Goal: Task Accomplishment & Management: Complete application form

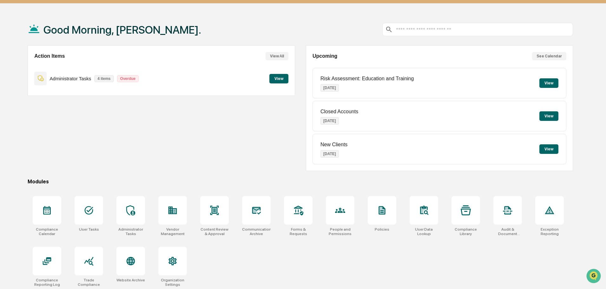
scroll to position [30, 0]
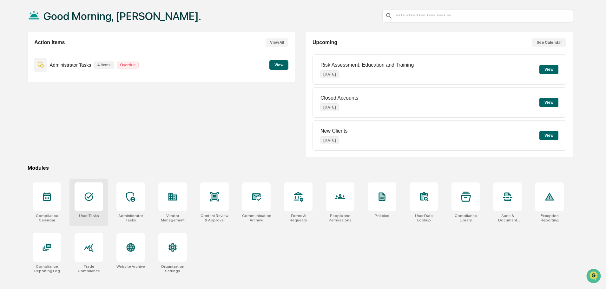
click at [84, 194] on icon at bounding box center [89, 197] width 10 height 10
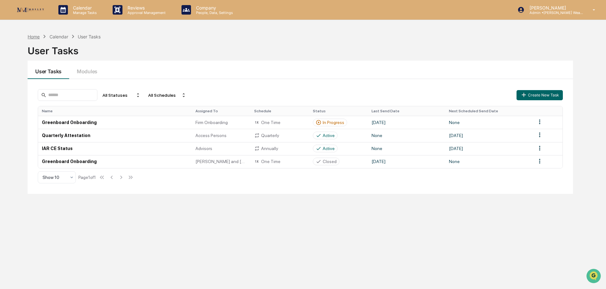
click at [30, 36] on div "Home" at bounding box center [34, 36] width 12 height 5
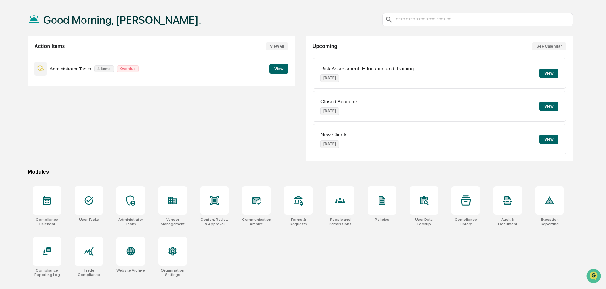
scroll to position [30, 0]
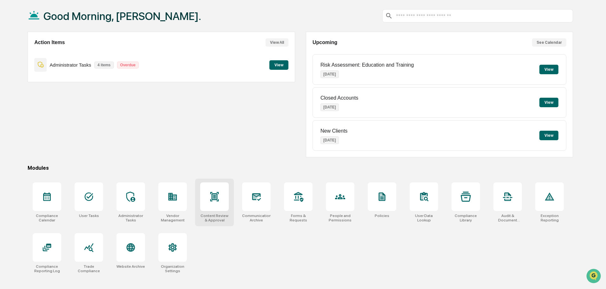
click at [217, 197] on icon at bounding box center [214, 196] width 9 height 9
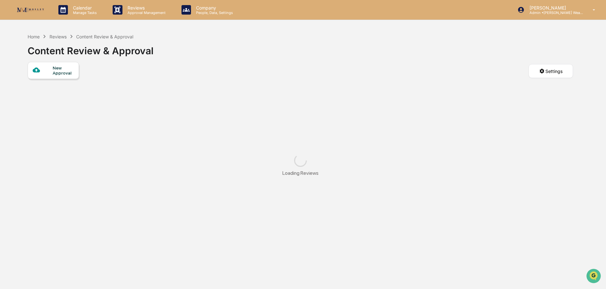
click at [47, 68] on div at bounding box center [43, 70] width 20 height 8
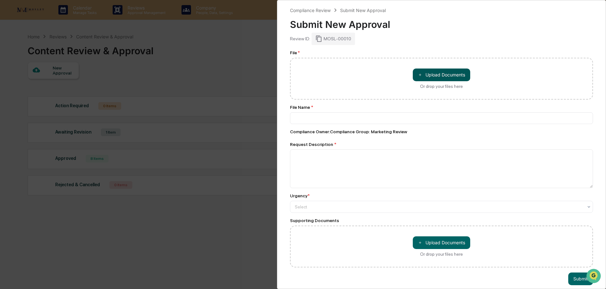
click at [430, 75] on button "＋ Upload Documents" at bounding box center [441, 75] width 57 height 13
type input "**********"
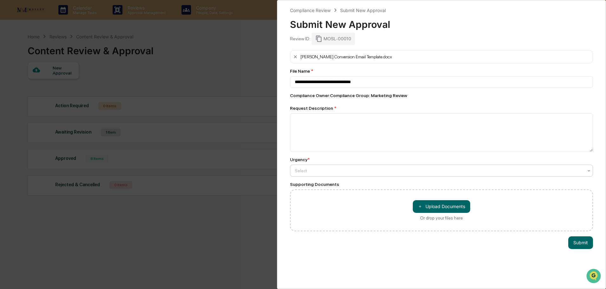
click at [340, 169] on div at bounding box center [439, 171] width 289 height 6
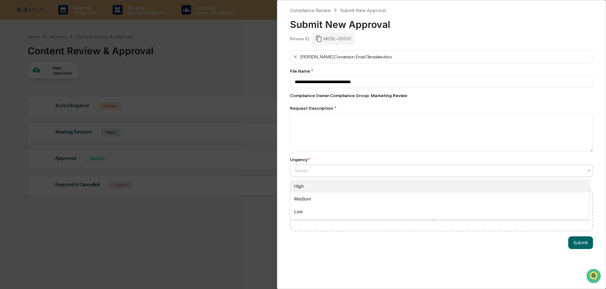
click at [330, 185] on div "High" at bounding box center [439, 186] width 299 height 13
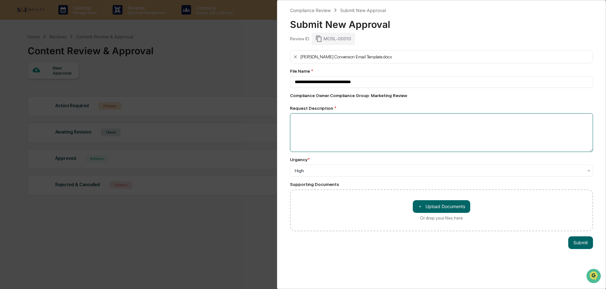
click at [333, 123] on textarea at bounding box center [441, 132] width 303 height 39
click at [386, 126] on textarea at bounding box center [441, 132] width 303 height 39
paste textarea "**********"
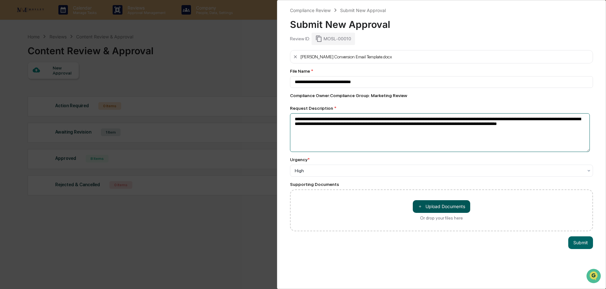
type textarea "**********"
click at [448, 204] on button "＋ Upload Documents" at bounding box center [441, 206] width 57 height 13
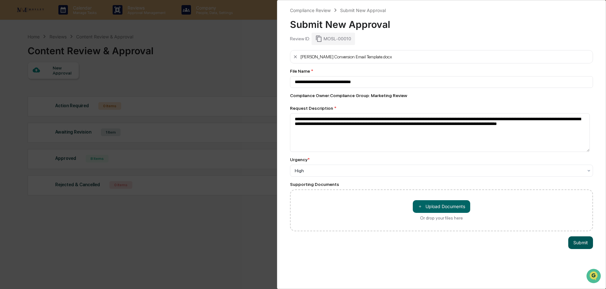
click at [580, 242] on button "Submit" at bounding box center [580, 242] width 25 height 13
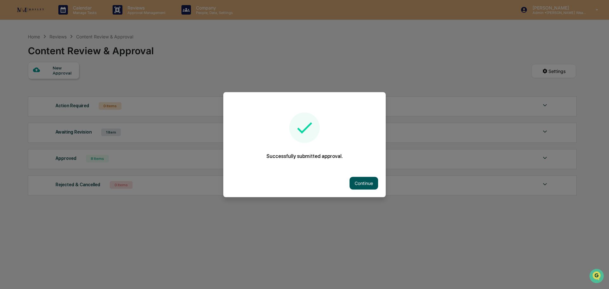
click at [361, 186] on button "Continue" at bounding box center [364, 183] width 29 height 13
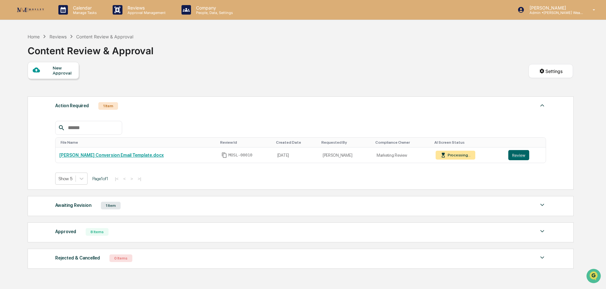
click at [414, 176] on div "Show 5 Page 1 of 1 |< < > >|" at bounding box center [300, 179] width 491 height 12
click at [330, 173] on div "Show 5 Page 1 of 1 |< < > >|" at bounding box center [300, 179] width 491 height 12
click at [480, 157] on td "Processing..." at bounding box center [468, 156] width 73 height 16
click at [517, 156] on button "Review" at bounding box center [518, 155] width 21 height 10
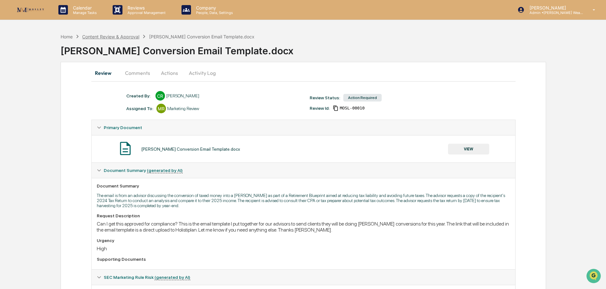
click at [128, 38] on div "Content Review & Approval" at bounding box center [110, 36] width 57 height 5
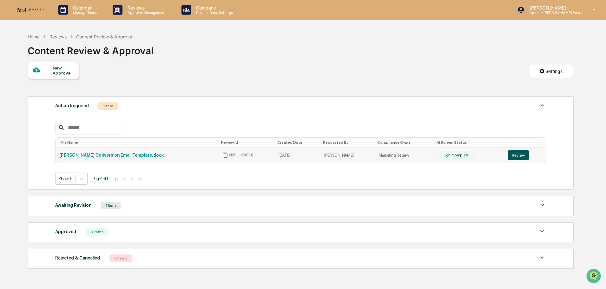
click at [516, 155] on button "Review" at bounding box center [518, 155] width 21 height 10
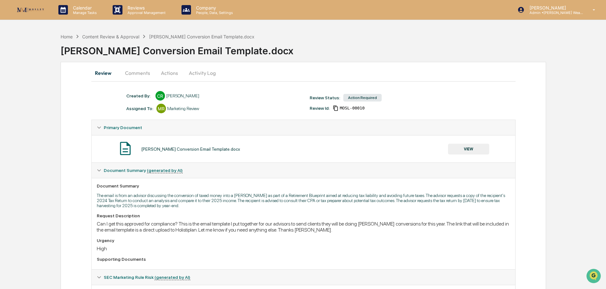
click at [172, 73] on button "Actions" at bounding box center [169, 72] width 29 height 15
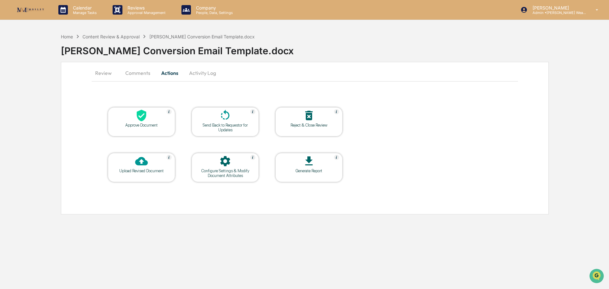
click at [160, 118] on div at bounding box center [141, 116] width 63 height 14
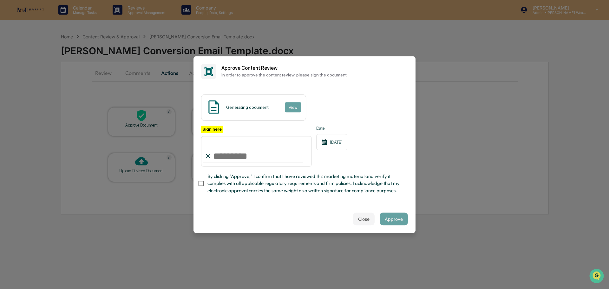
click at [260, 160] on input "Sign here" at bounding box center [256, 151] width 111 height 30
type input "**********"
click at [287, 106] on button "View" at bounding box center [293, 107] width 17 height 10
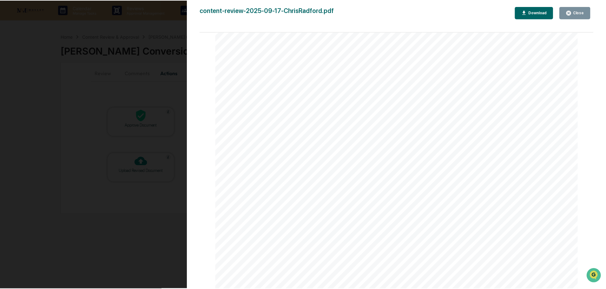
scroll to position [743, 0]
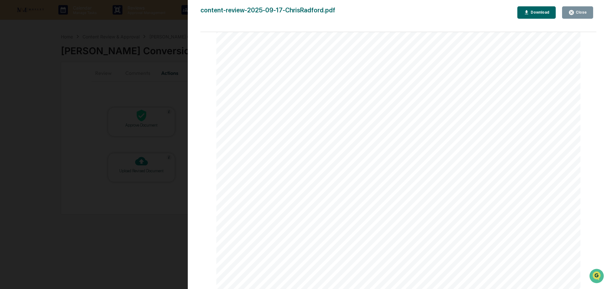
click at [582, 10] on div "Close" at bounding box center [581, 12] width 12 height 4
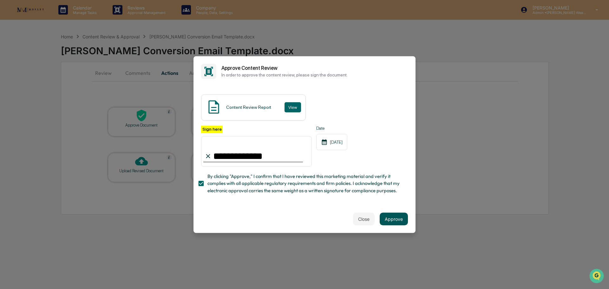
click at [393, 224] on button "Approve" at bounding box center [394, 219] width 28 height 13
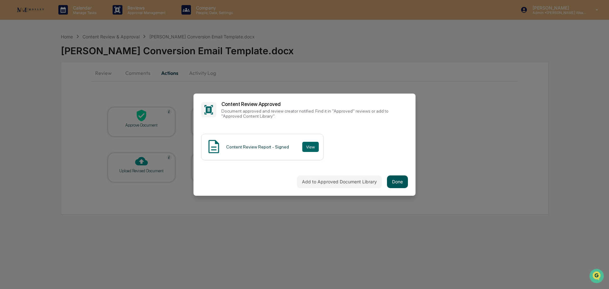
click at [392, 180] on button "Done" at bounding box center [397, 182] width 21 height 13
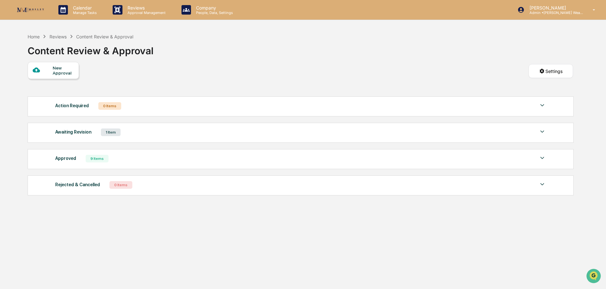
click at [542, 130] on img at bounding box center [543, 132] width 8 height 8
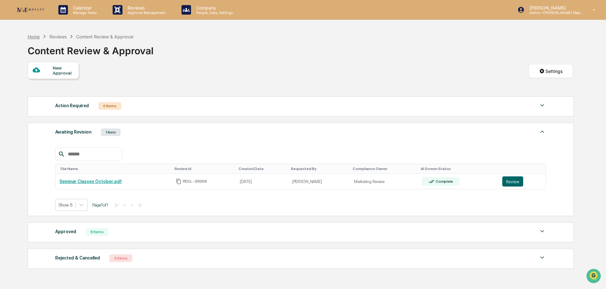
click at [35, 36] on div "Home" at bounding box center [34, 36] width 12 height 5
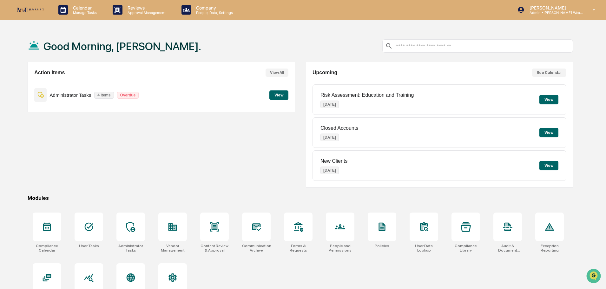
click at [277, 92] on button "View" at bounding box center [278, 95] width 19 height 10
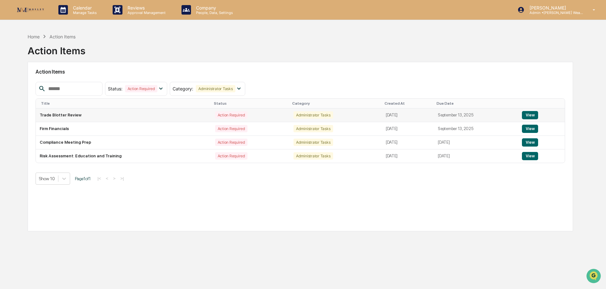
click at [533, 114] on button "View" at bounding box center [530, 115] width 16 height 8
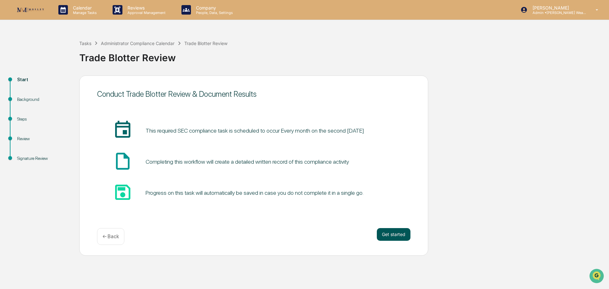
click at [395, 231] on button "Get started" at bounding box center [394, 234] width 34 height 13
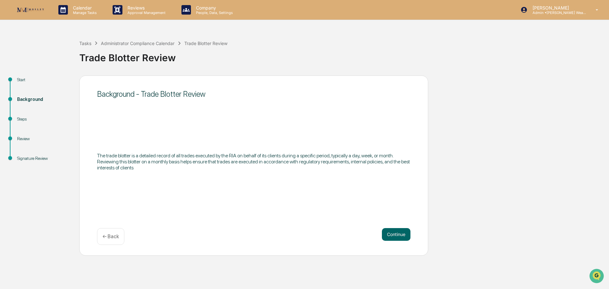
click at [395, 231] on button "Continue" at bounding box center [396, 234] width 29 height 13
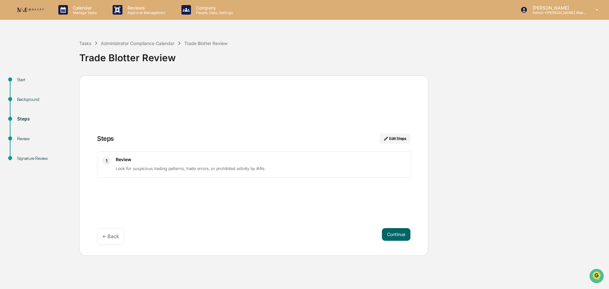
click at [327, 170] on p "Look for suspicious trading patterns, trade errors, or prohibited activity by I…" at bounding box center [261, 169] width 290 height 8
click at [398, 233] on button "Continue" at bounding box center [396, 234] width 29 height 13
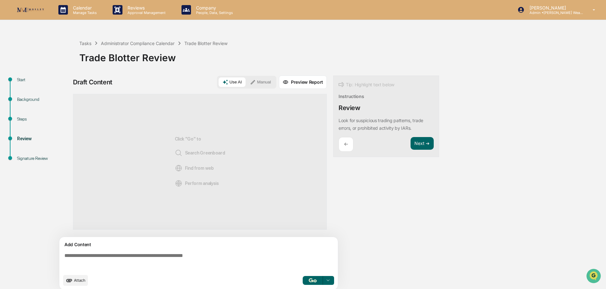
click at [311, 82] on button "Preview Report" at bounding box center [303, 82] width 48 height 13
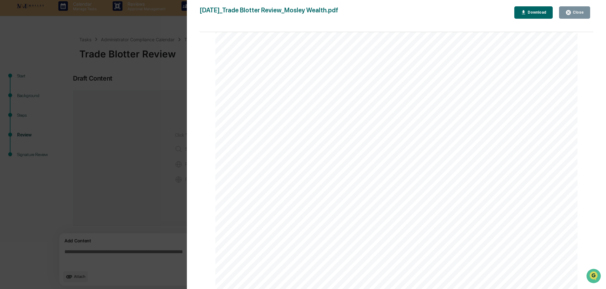
scroll to position [5, 0]
click at [581, 9] on button "Close" at bounding box center [574, 12] width 31 height 12
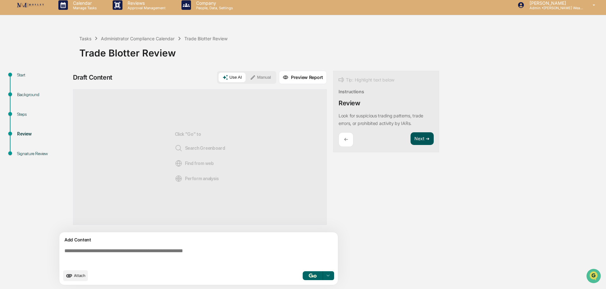
click at [419, 138] on button "Next ➔" at bounding box center [422, 138] width 23 height 13
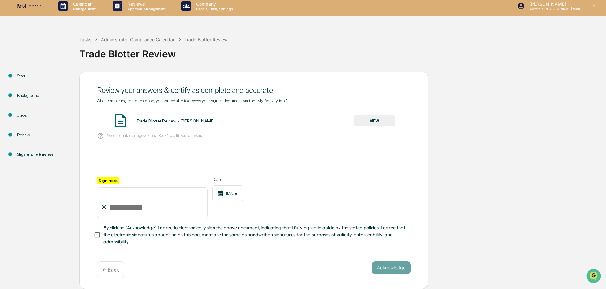
click at [112, 271] on p "← Back" at bounding box center [111, 270] width 17 height 6
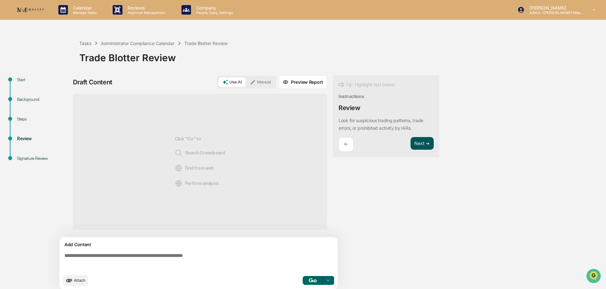
click at [420, 139] on button "Next ➔" at bounding box center [422, 143] width 23 height 13
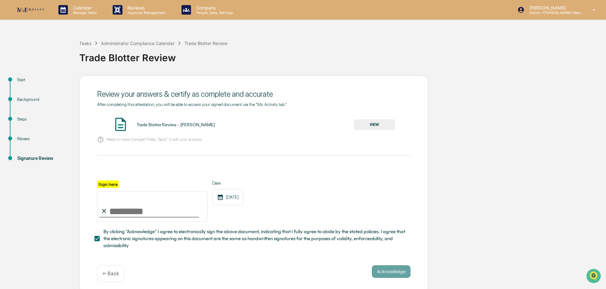
click at [131, 217] on input "Sign here" at bounding box center [152, 206] width 111 height 30
type input "**********"
click at [387, 271] on button "Acknowledge" at bounding box center [391, 271] width 39 height 13
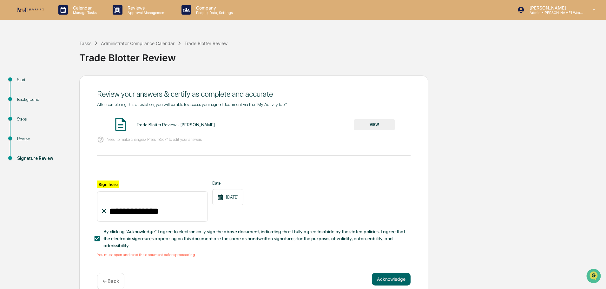
click at [367, 122] on button "VIEW" at bounding box center [374, 124] width 41 height 11
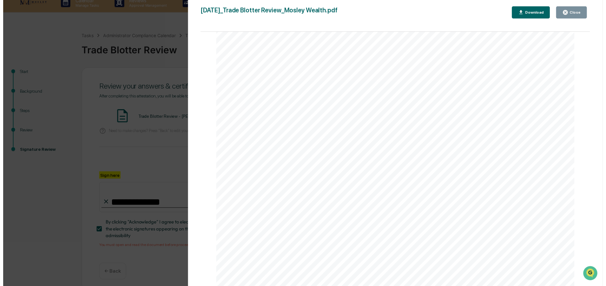
scroll to position [13, 0]
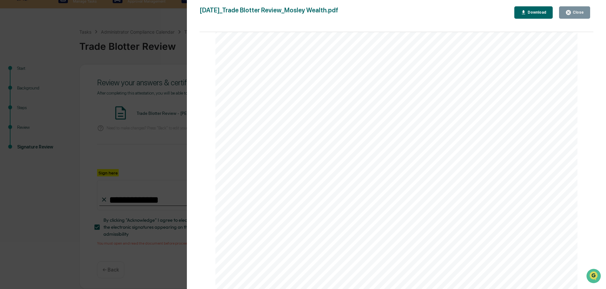
click at [586, 7] on button "Close" at bounding box center [574, 12] width 31 height 12
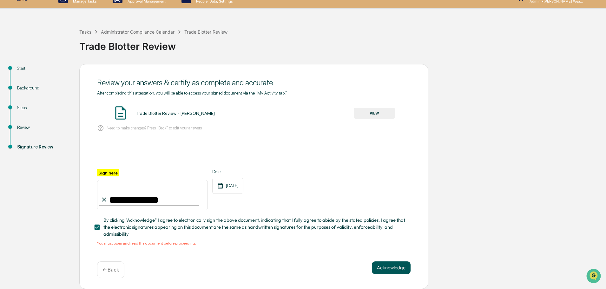
click at [385, 272] on button "Acknowledge" at bounding box center [391, 268] width 39 height 13
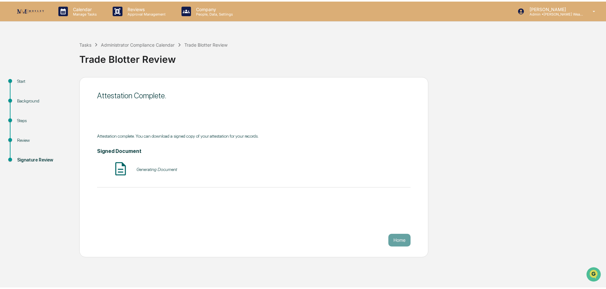
scroll to position [0, 0]
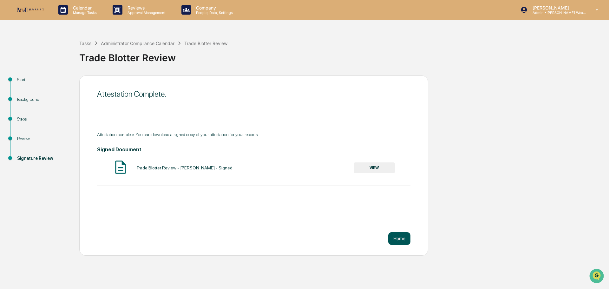
click at [403, 236] on button "Home" at bounding box center [399, 238] width 22 height 13
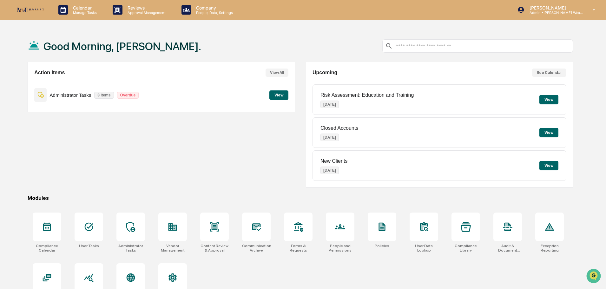
click at [278, 94] on button "View" at bounding box center [278, 95] width 19 height 10
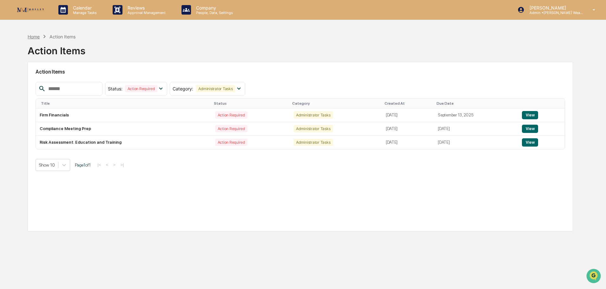
click at [34, 36] on div "Home" at bounding box center [34, 36] width 12 height 5
